Goal: Task Accomplishment & Management: Manage account settings

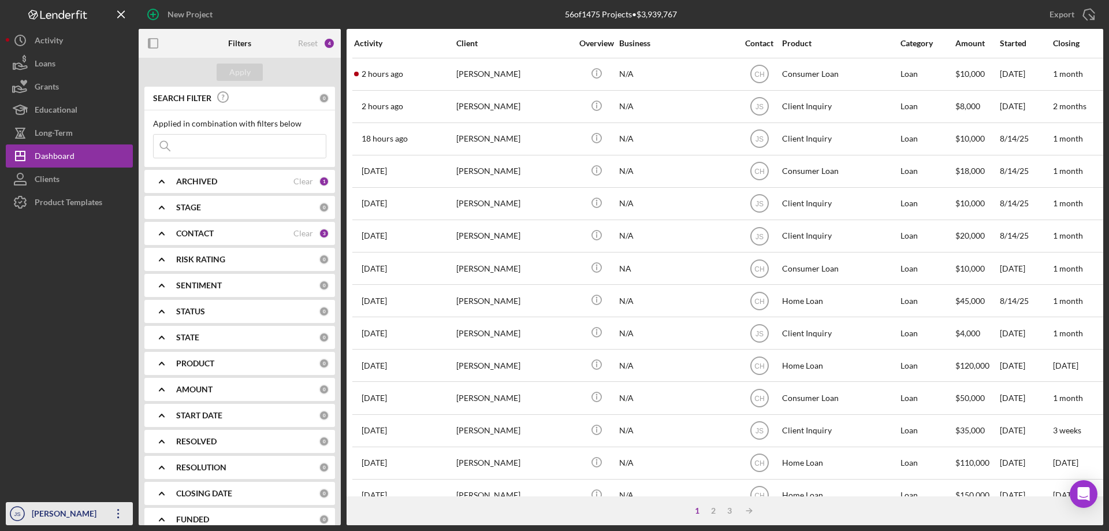
click at [73, 516] on div "[PERSON_NAME]" at bounding box center [66, 515] width 75 height 26
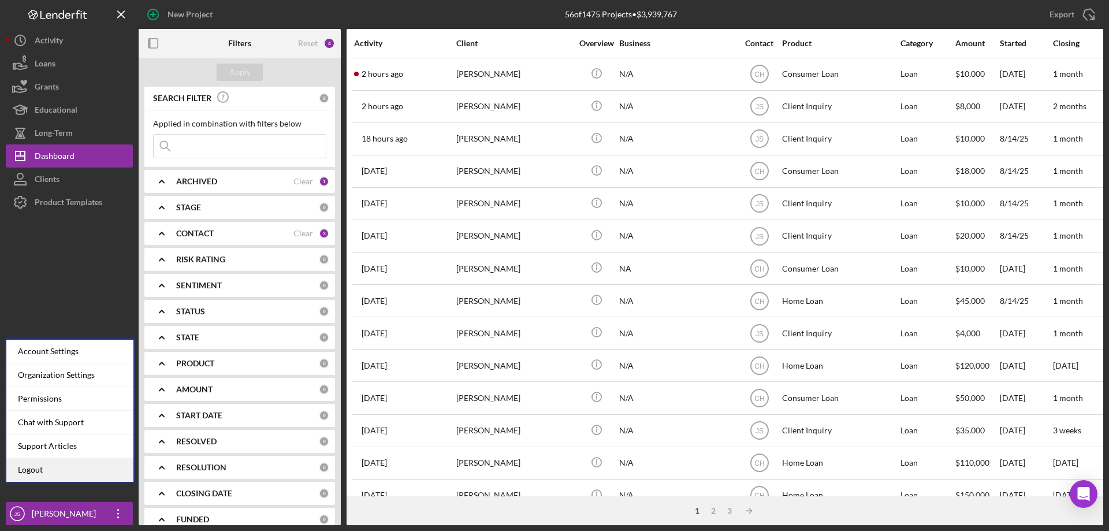
click at [57, 471] on link "Logout" at bounding box center [69, 470] width 127 height 24
